Goal: Navigation & Orientation: Go to known website

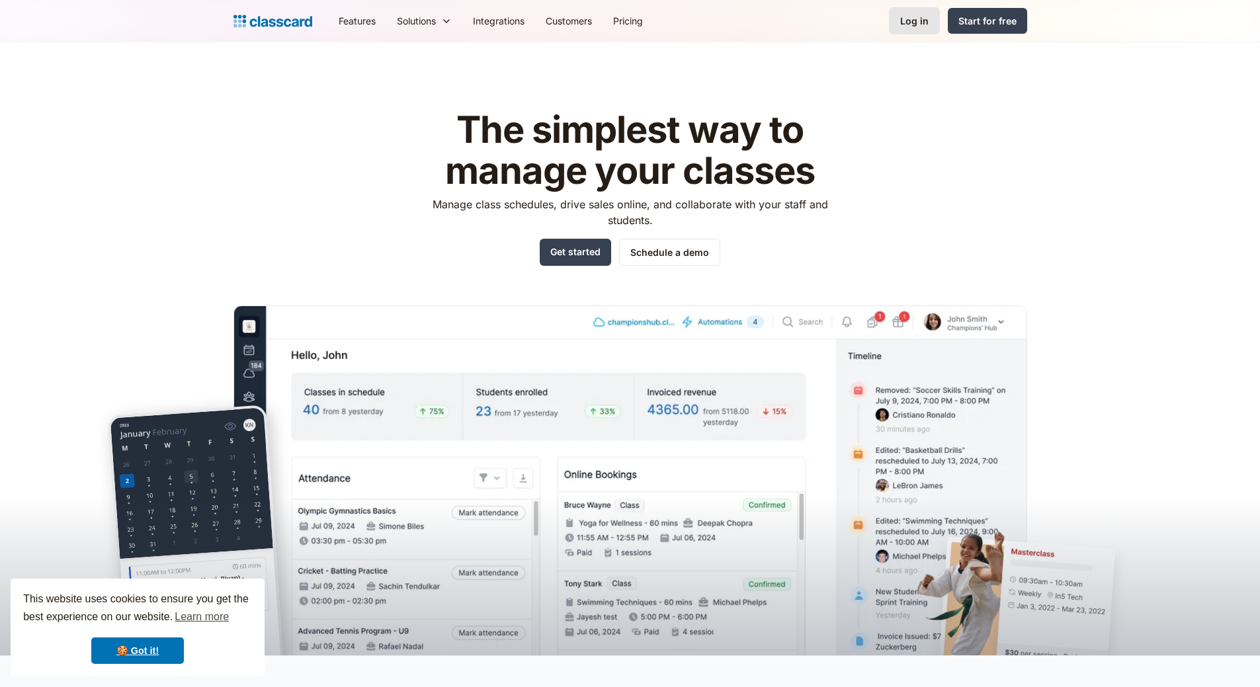
click at [922, 23] on div "Log in" at bounding box center [914, 21] width 28 height 14
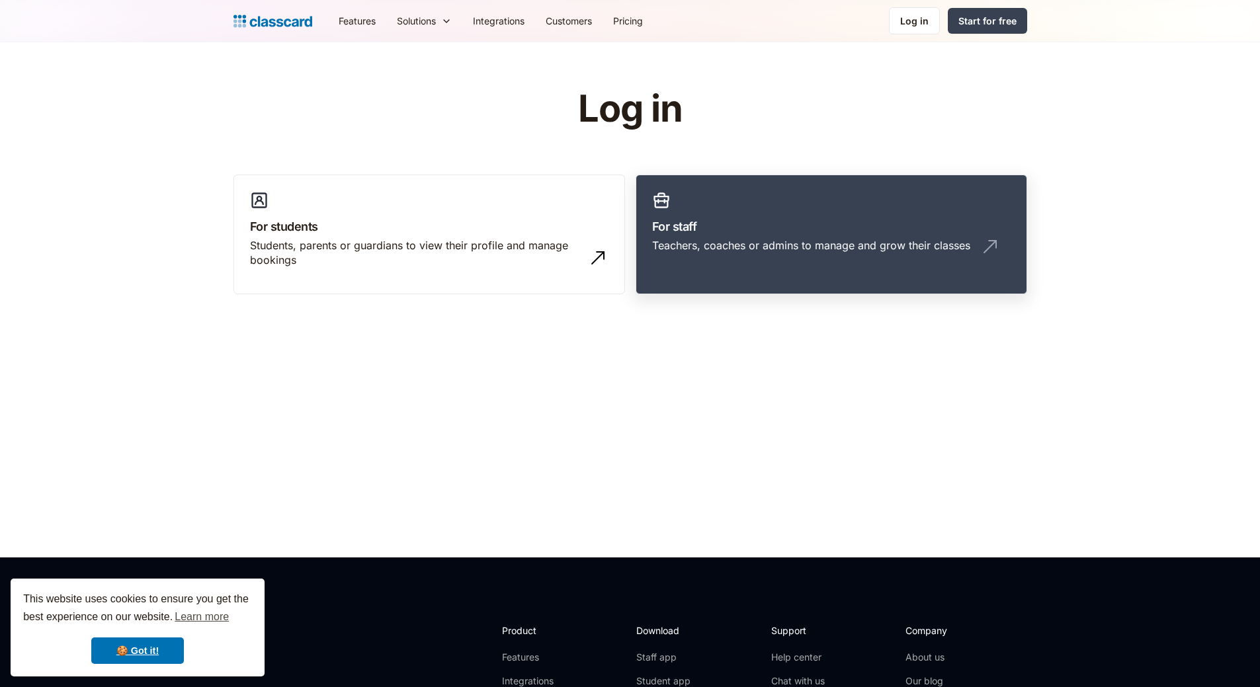
click at [795, 233] on h3 "For staff" at bounding box center [831, 227] width 359 height 18
